Goal: Navigation & Orientation: Find specific page/section

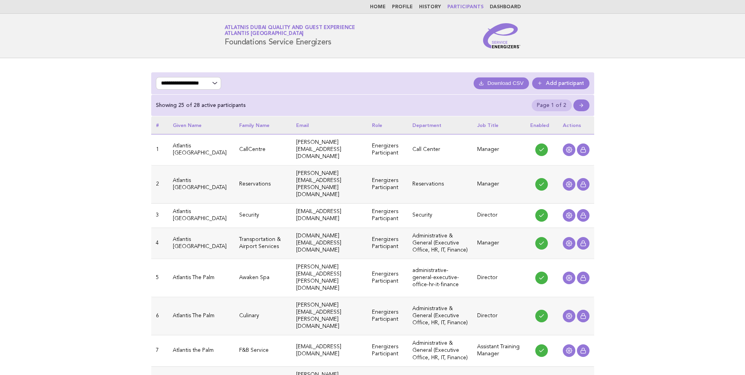
click at [508, 4] on nav "Home Profile History Participants Dashboard" at bounding box center [372, 7] width 745 height 14
click at [503, 5] on link "Dashboard" at bounding box center [505, 7] width 31 height 5
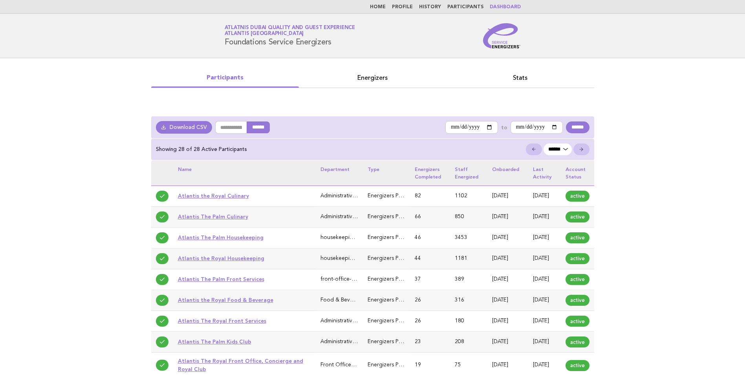
click at [386, 7] on link "Home" at bounding box center [378, 7] width 16 height 5
